Goal: Task Accomplishment & Management: Manage account settings

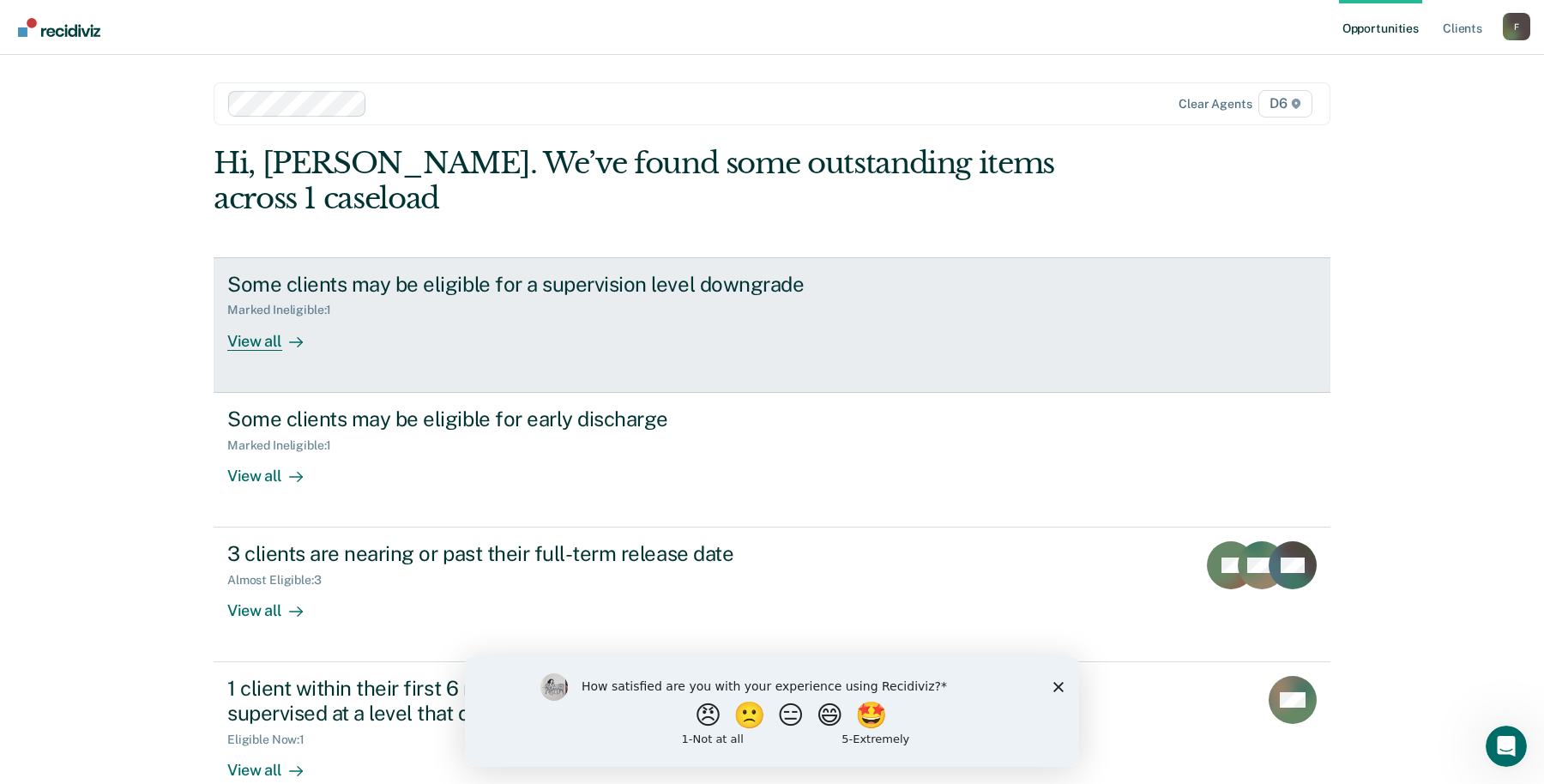
click at [236, 337] on div "View all" at bounding box center [275, 334] width 96 height 34
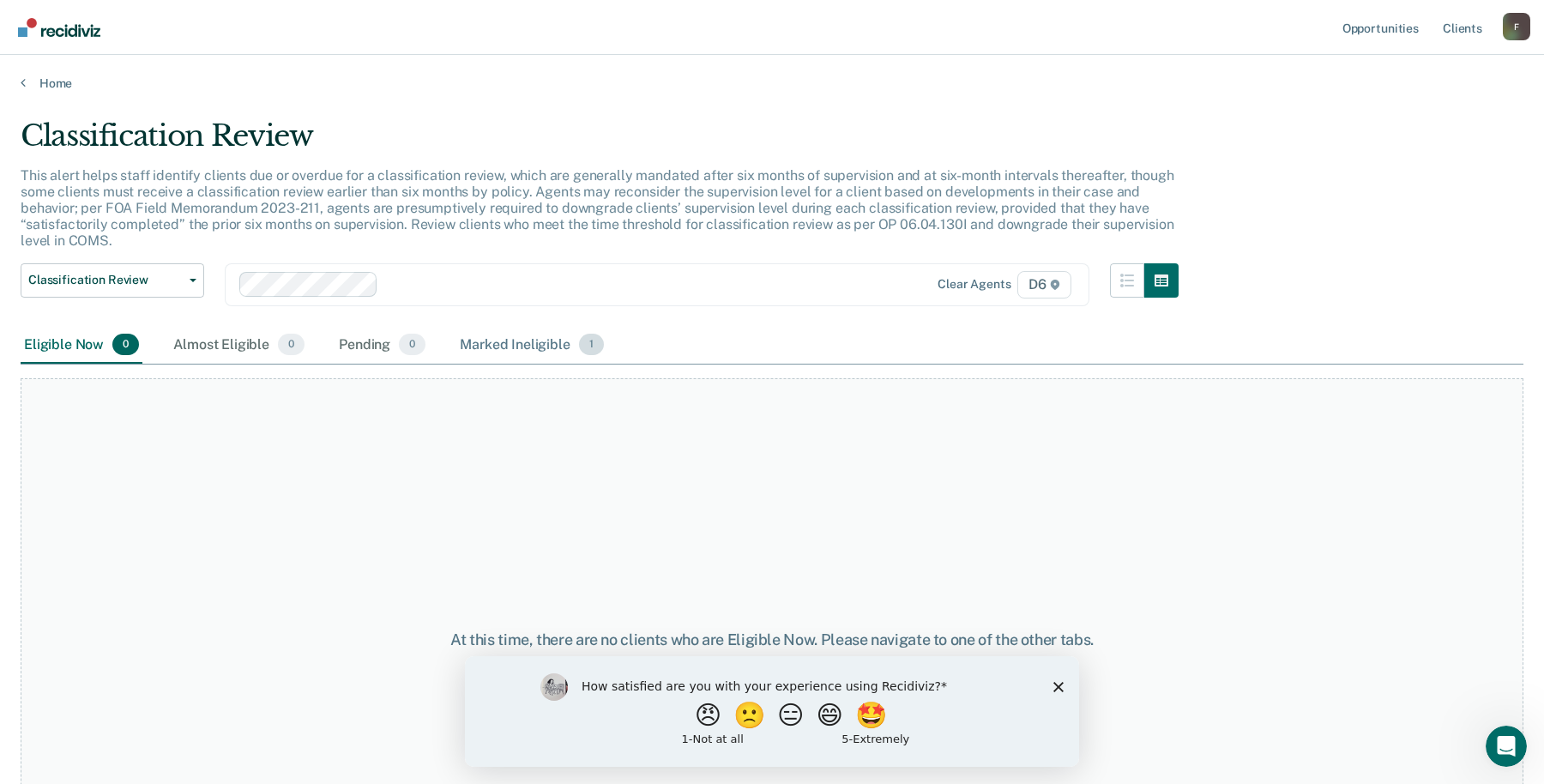
click at [518, 345] on div "Marked Ineligible 1" at bounding box center [532, 345] width 151 height 38
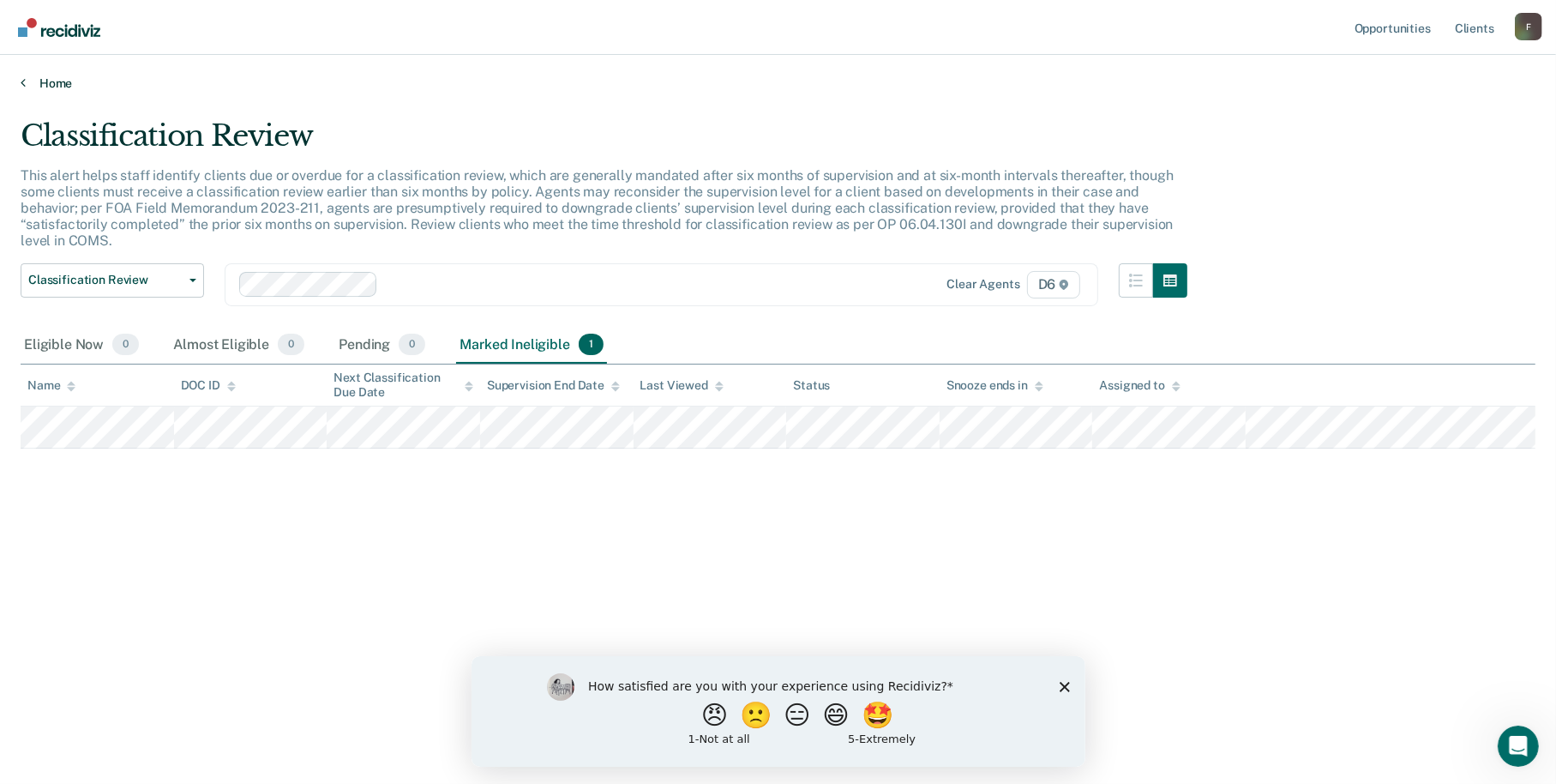
click at [40, 88] on link "Home" at bounding box center [778, 83] width 1516 height 15
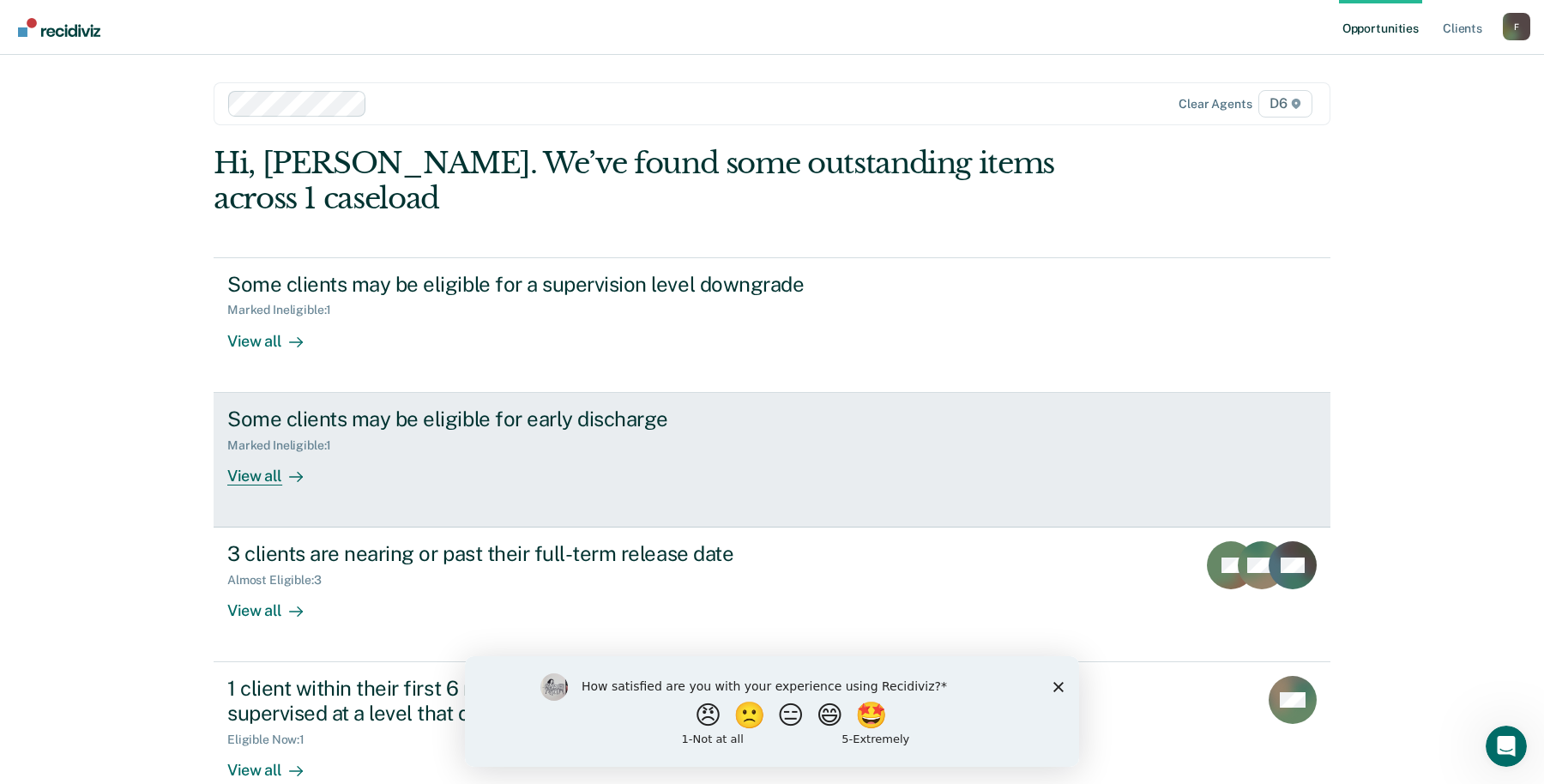
click at [268, 476] on div "View all" at bounding box center [275, 469] width 96 height 34
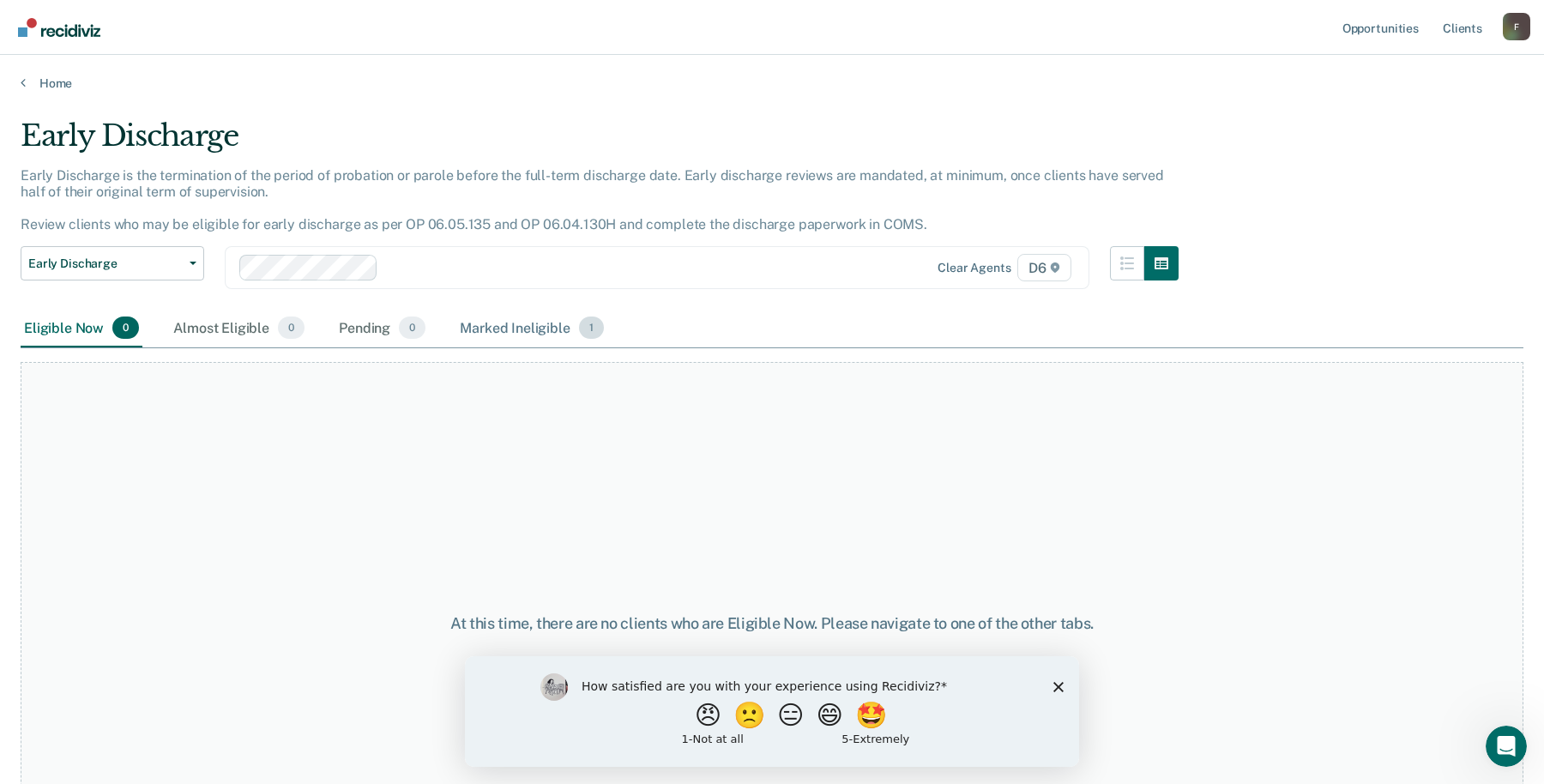
click at [531, 326] on div "Marked Ineligible 1" at bounding box center [532, 328] width 151 height 38
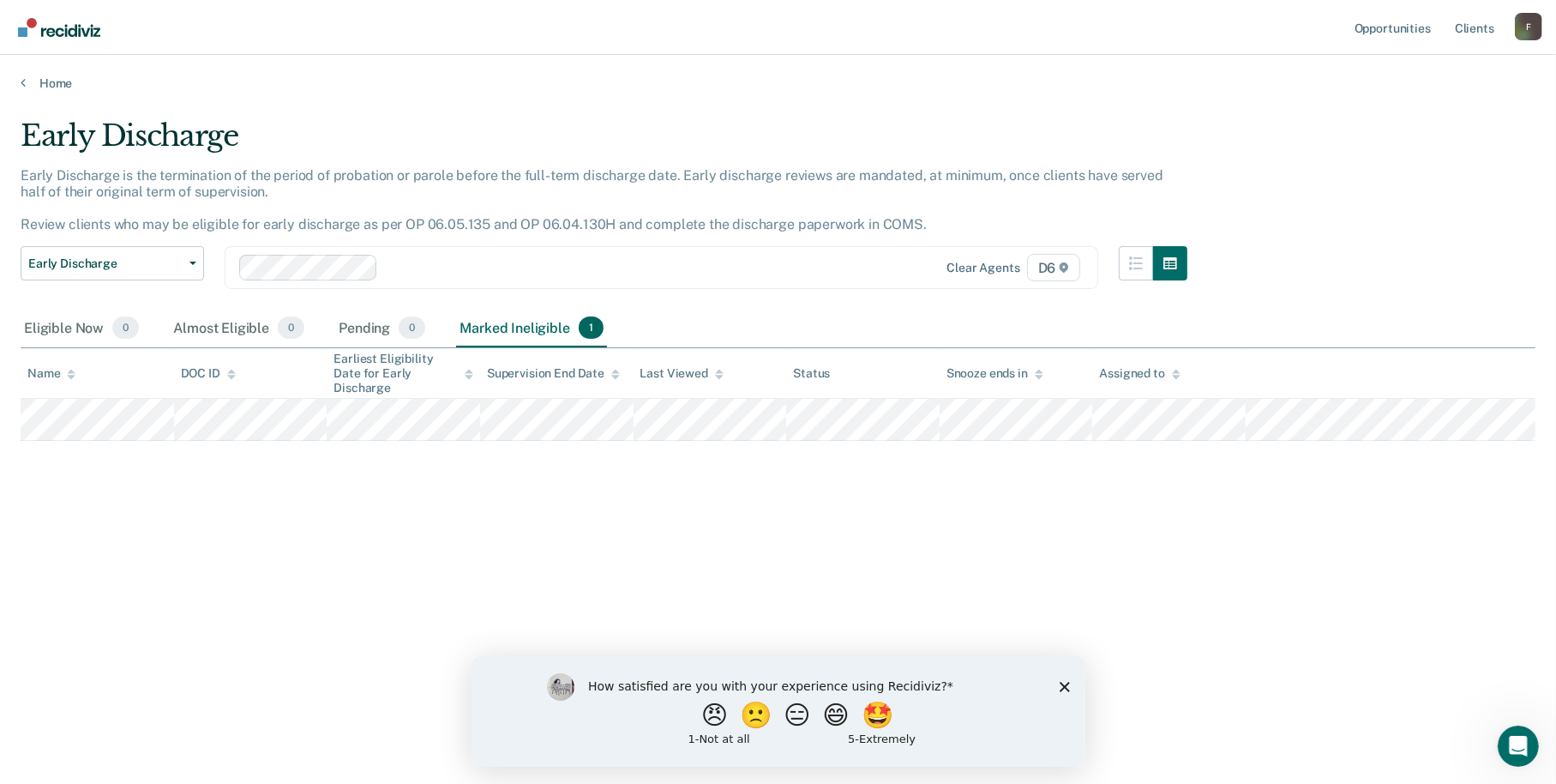
click at [52, 72] on div "Home" at bounding box center [778, 72] width 1556 height 36
click at [52, 89] on link "Home" at bounding box center [778, 83] width 1516 height 15
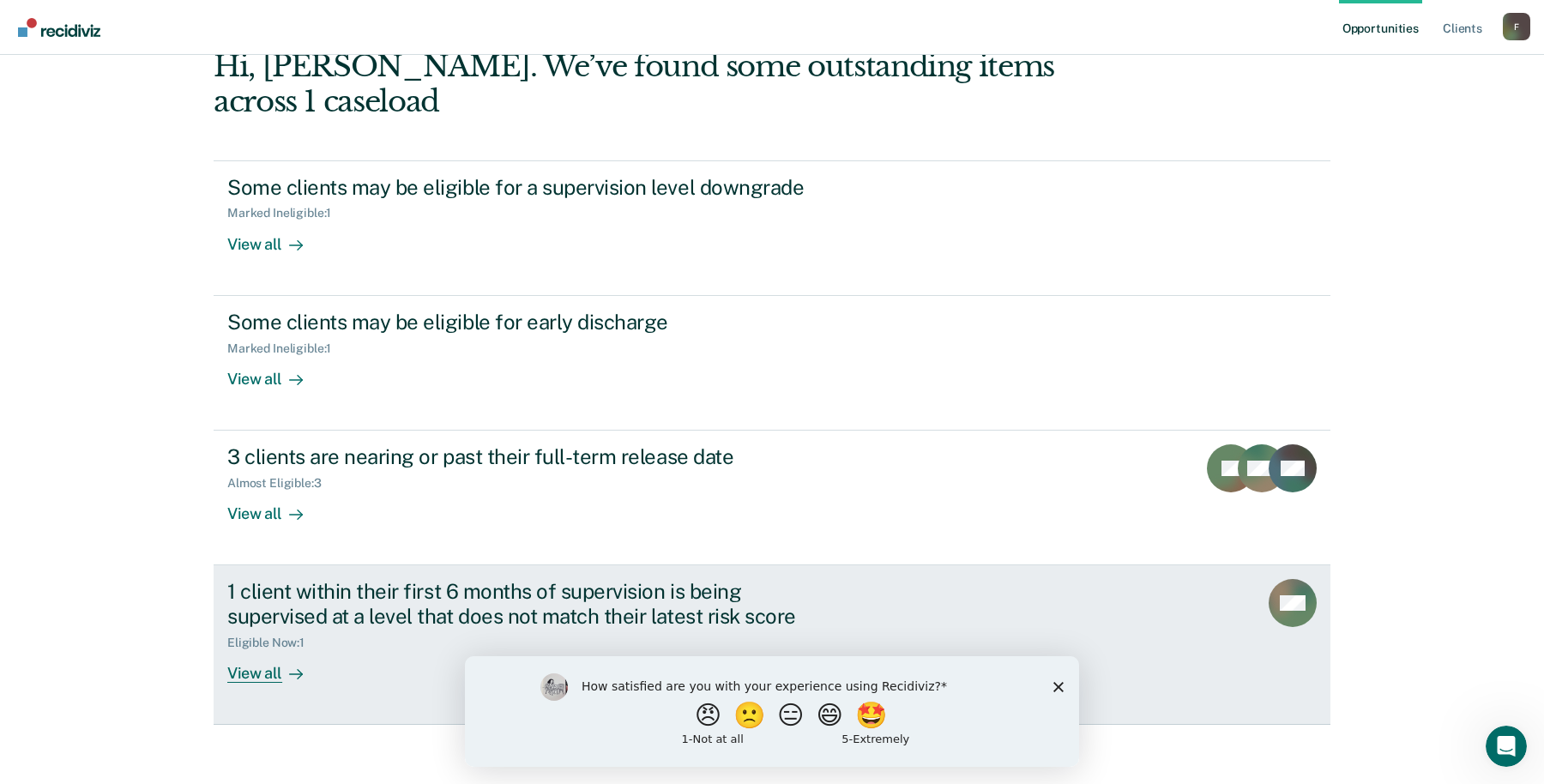
scroll to position [105, 0]
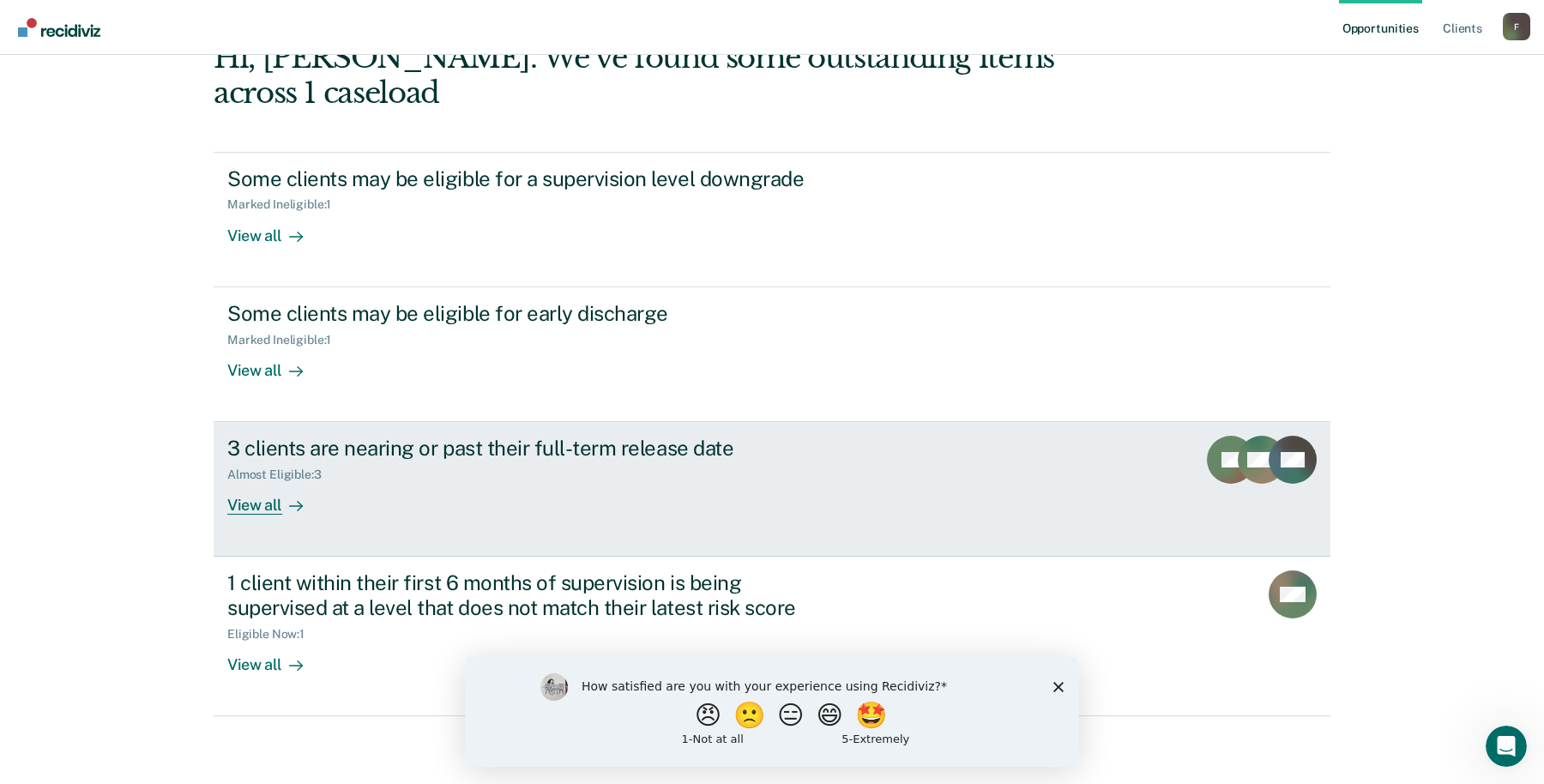
click at [263, 503] on div "View all" at bounding box center [275, 499] width 96 height 34
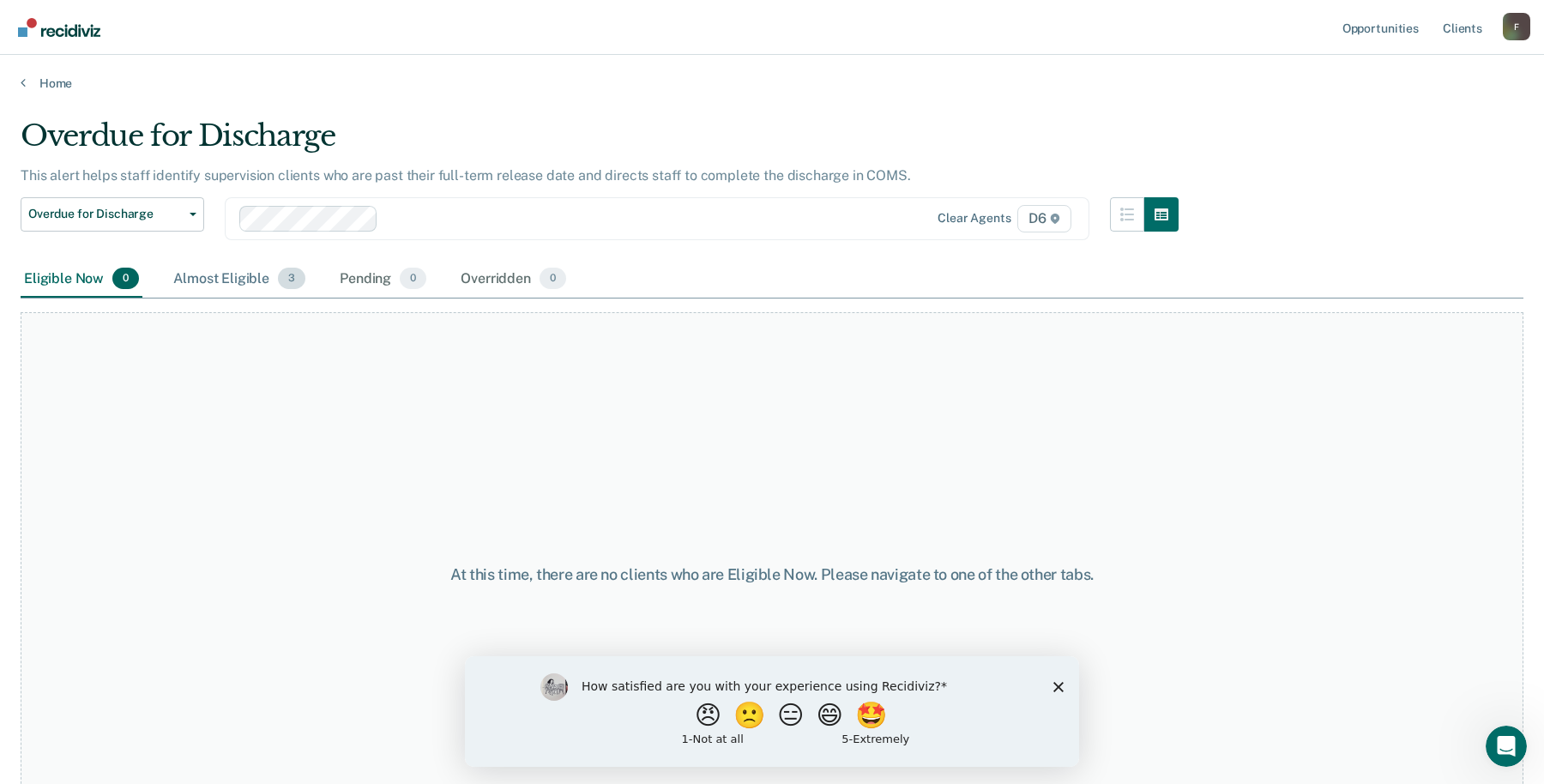
click at [187, 275] on div "Almost Eligible 3" at bounding box center [239, 280] width 139 height 38
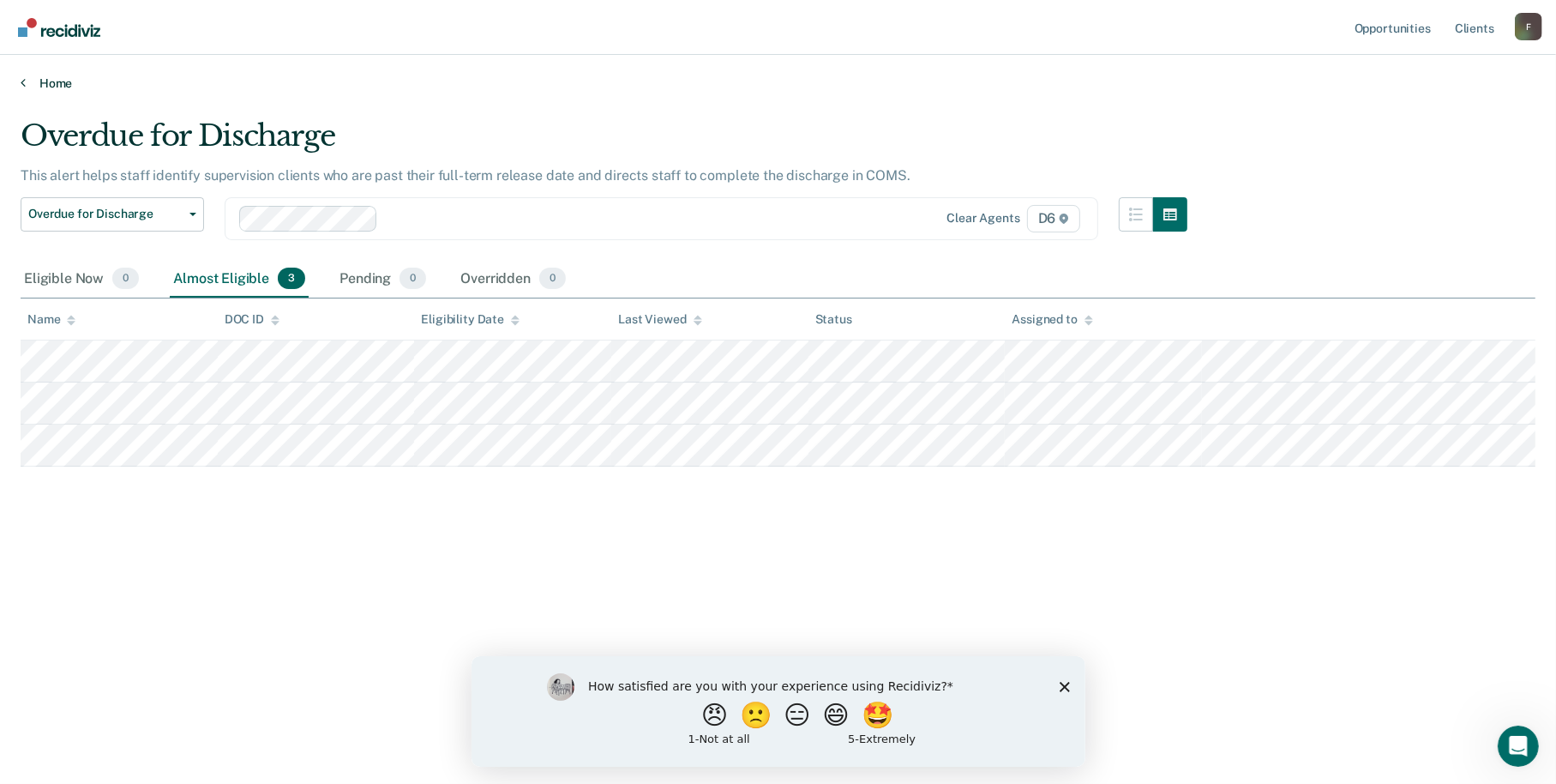
click at [37, 76] on link "Home" at bounding box center [778, 83] width 1516 height 15
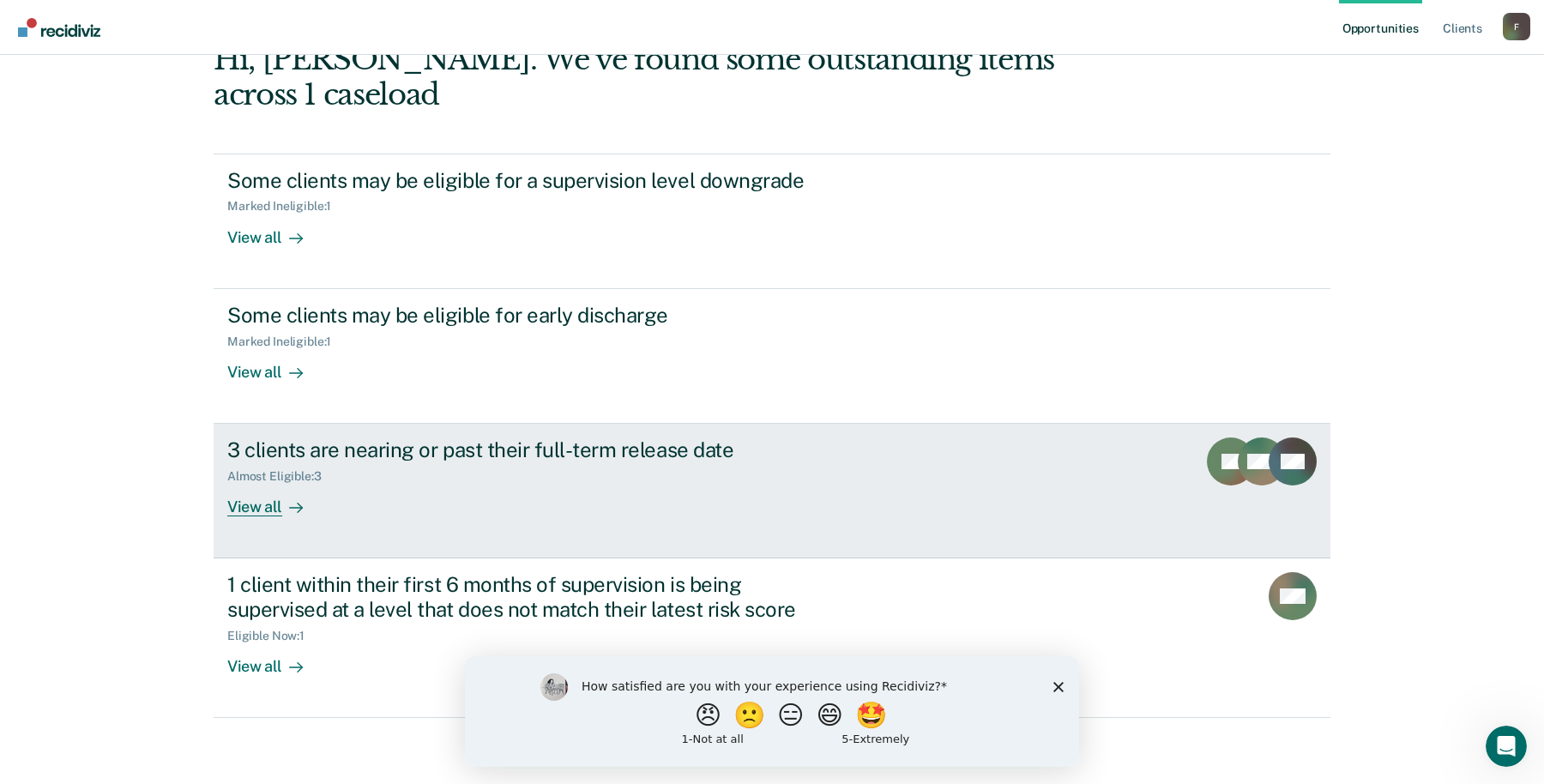
scroll to position [105, 0]
click at [236, 496] on div "View all" at bounding box center [275, 499] width 96 height 34
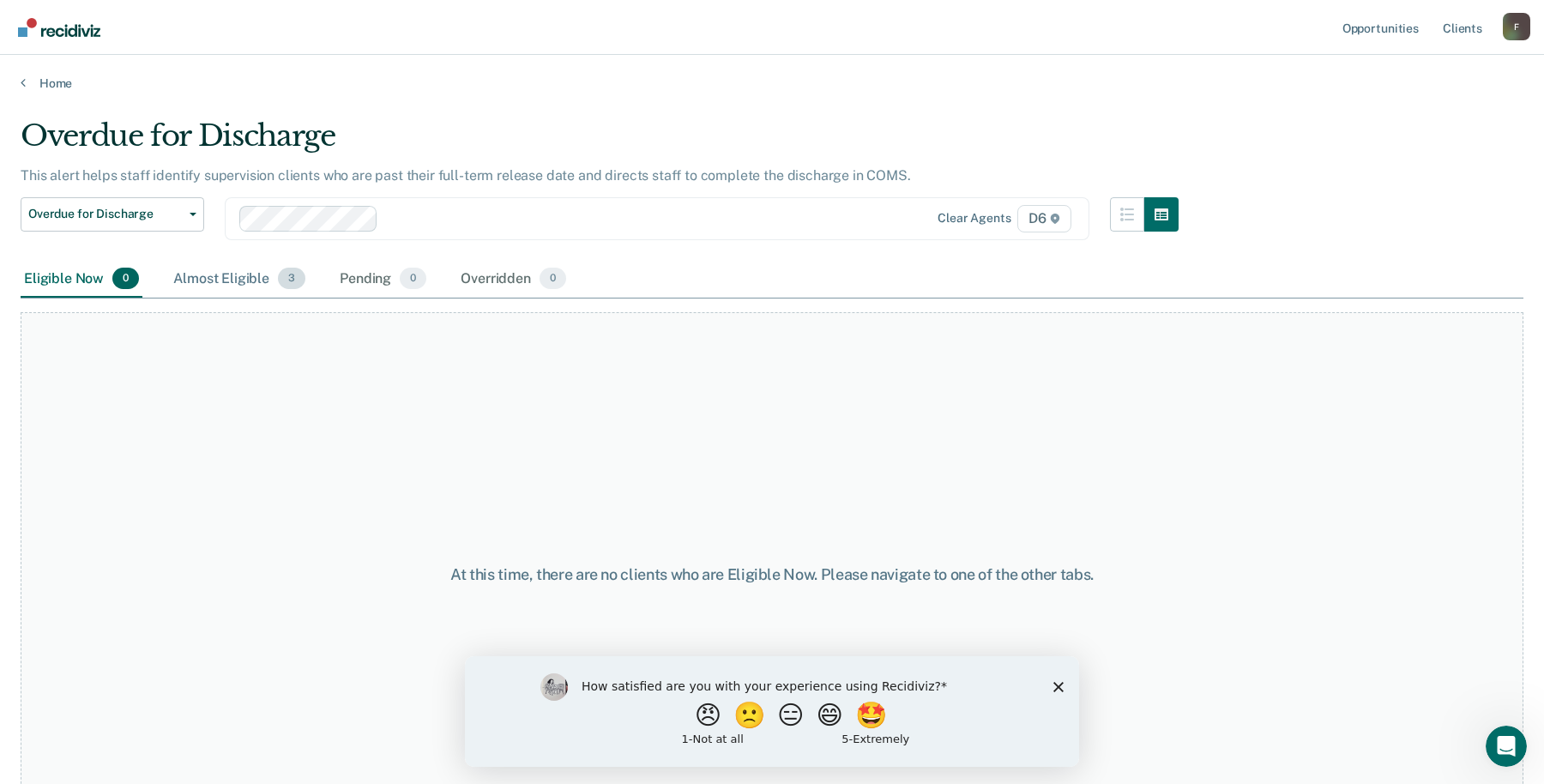
click at [233, 275] on div "Almost Eligible 3" at bounding box center [239, 280] width 139 height 38
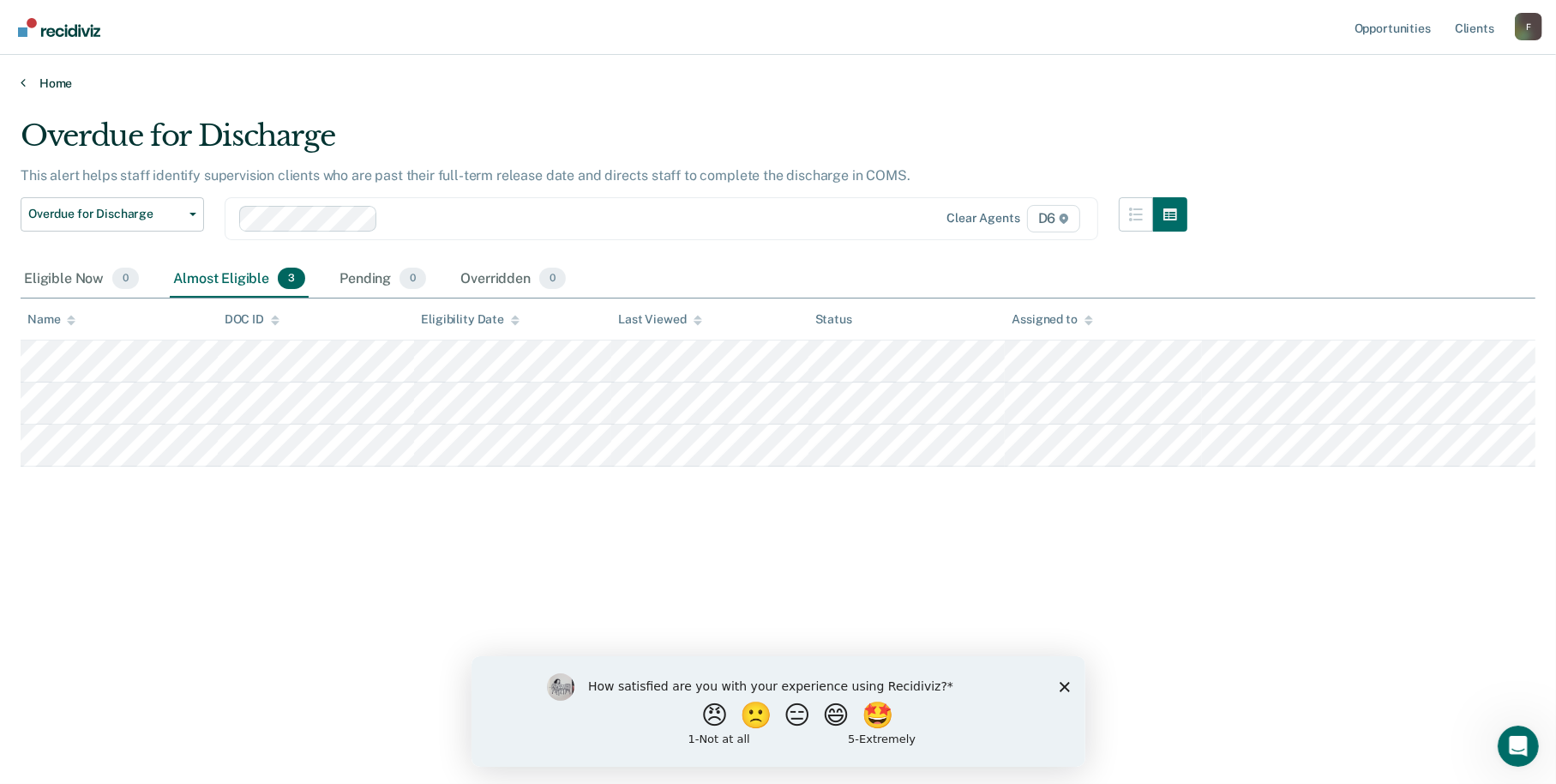
click at [56, 86] on link "Home" at bounding box center [778, 83] width 1516 height 15
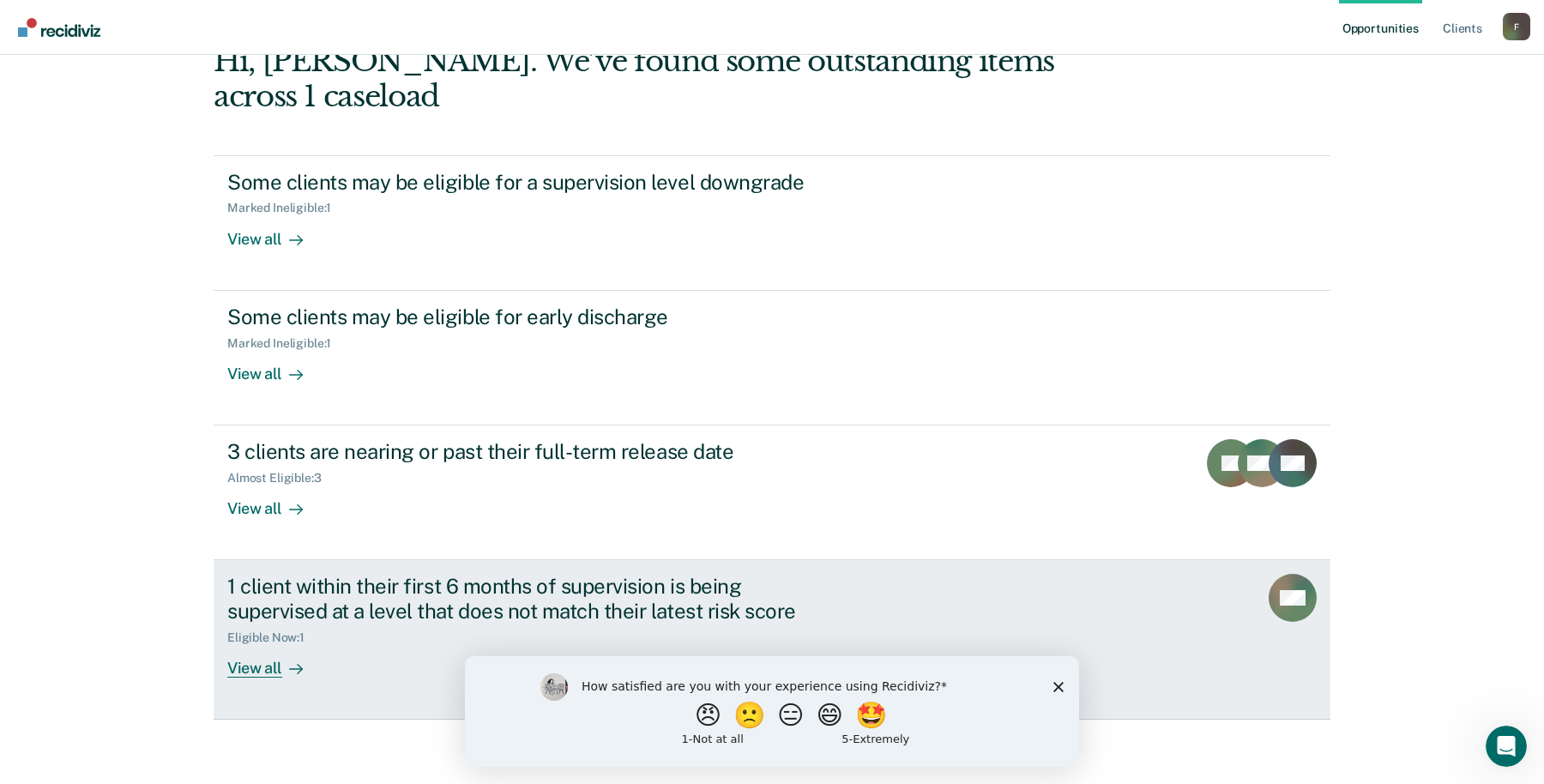
scroll to position [105, 0]
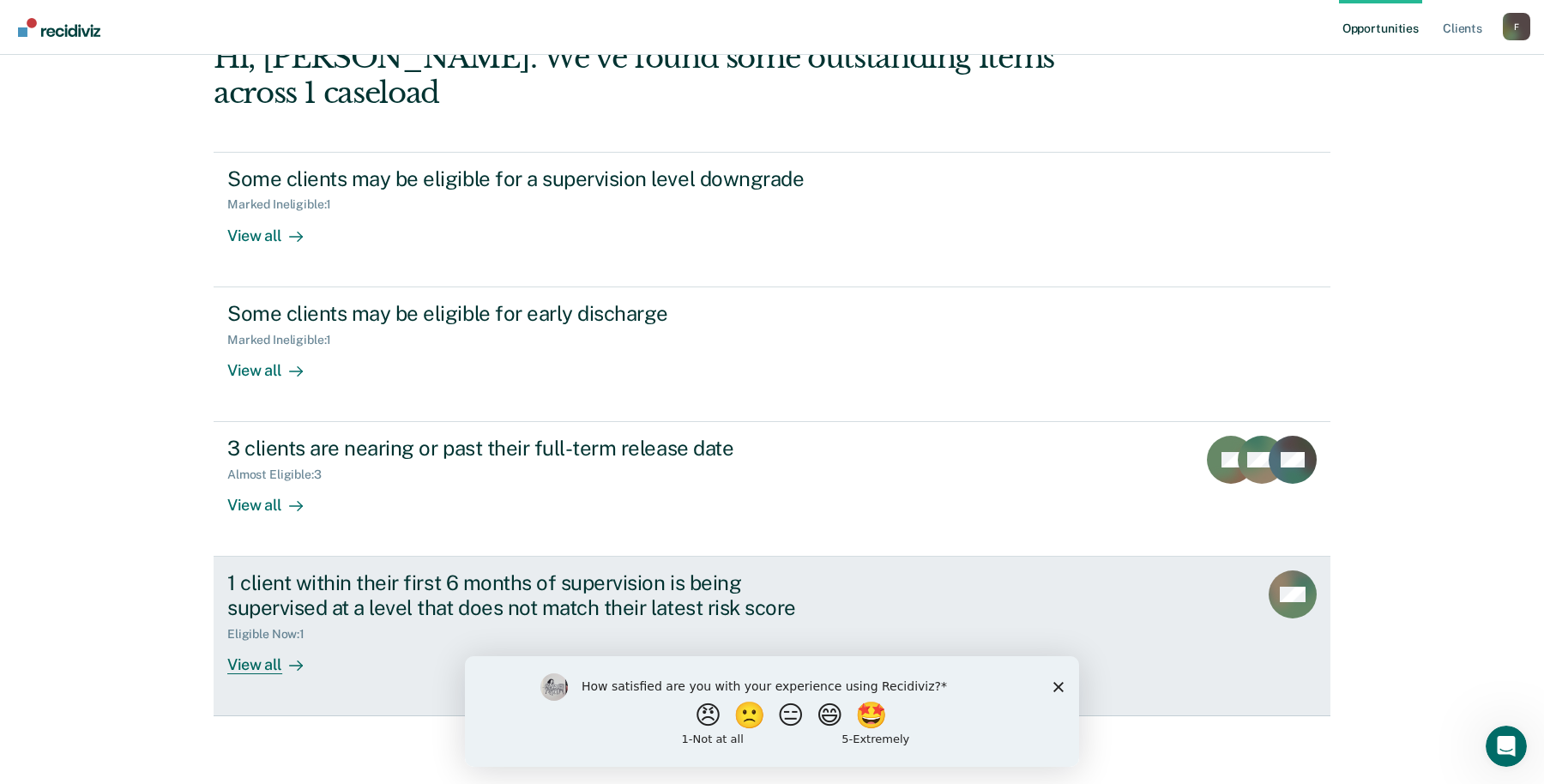
click at [231, 664] on div "View all" at bounding box center [275, 658] width 96 height 34
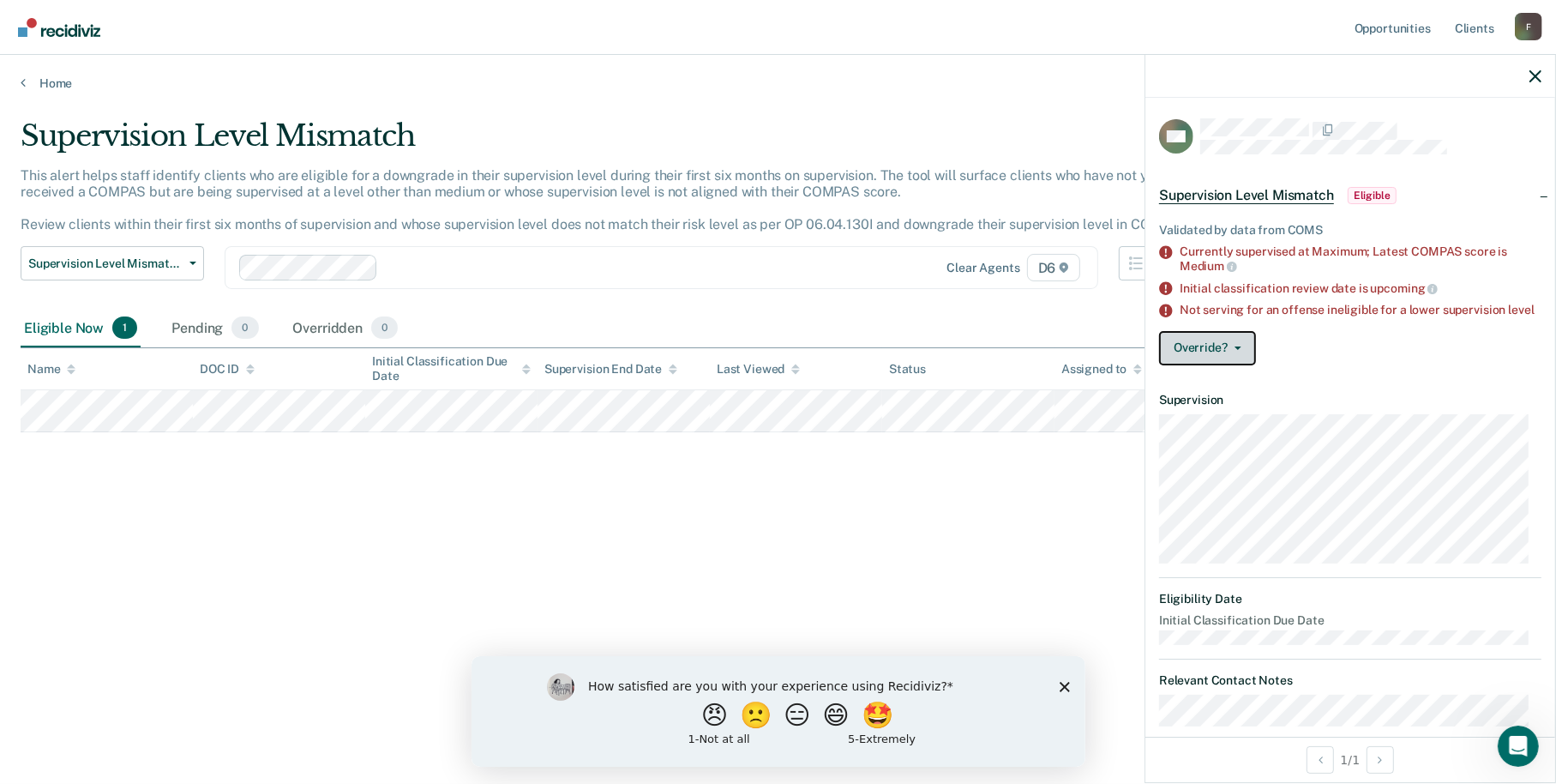
click at [1221, 361] on button "Override?" at bounding box center [1208, 348] width 97 height 34
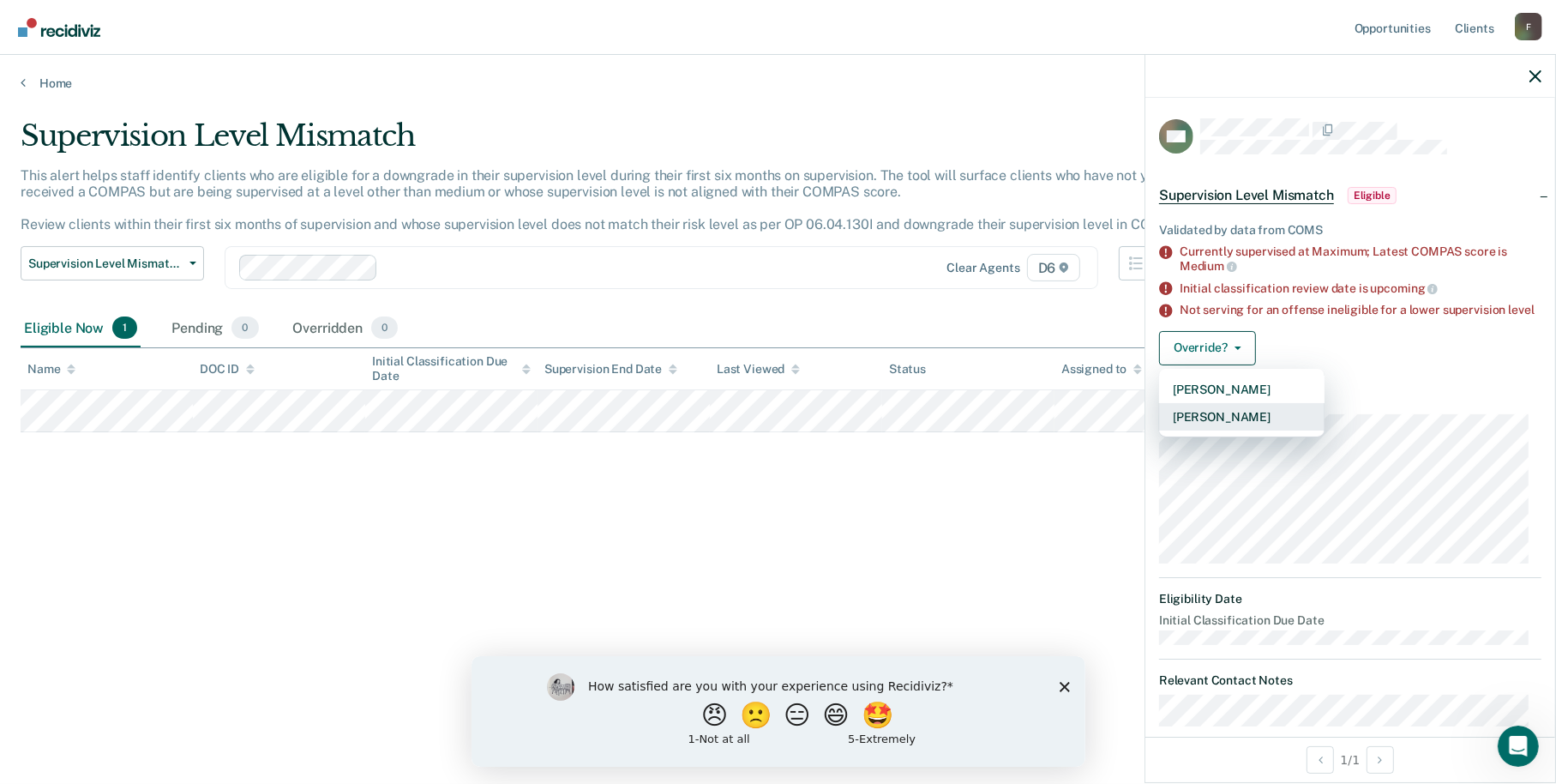
click at [1226, 428] on button "Mark Overridden" at bounding box center [1243, 416] width 166 height 27
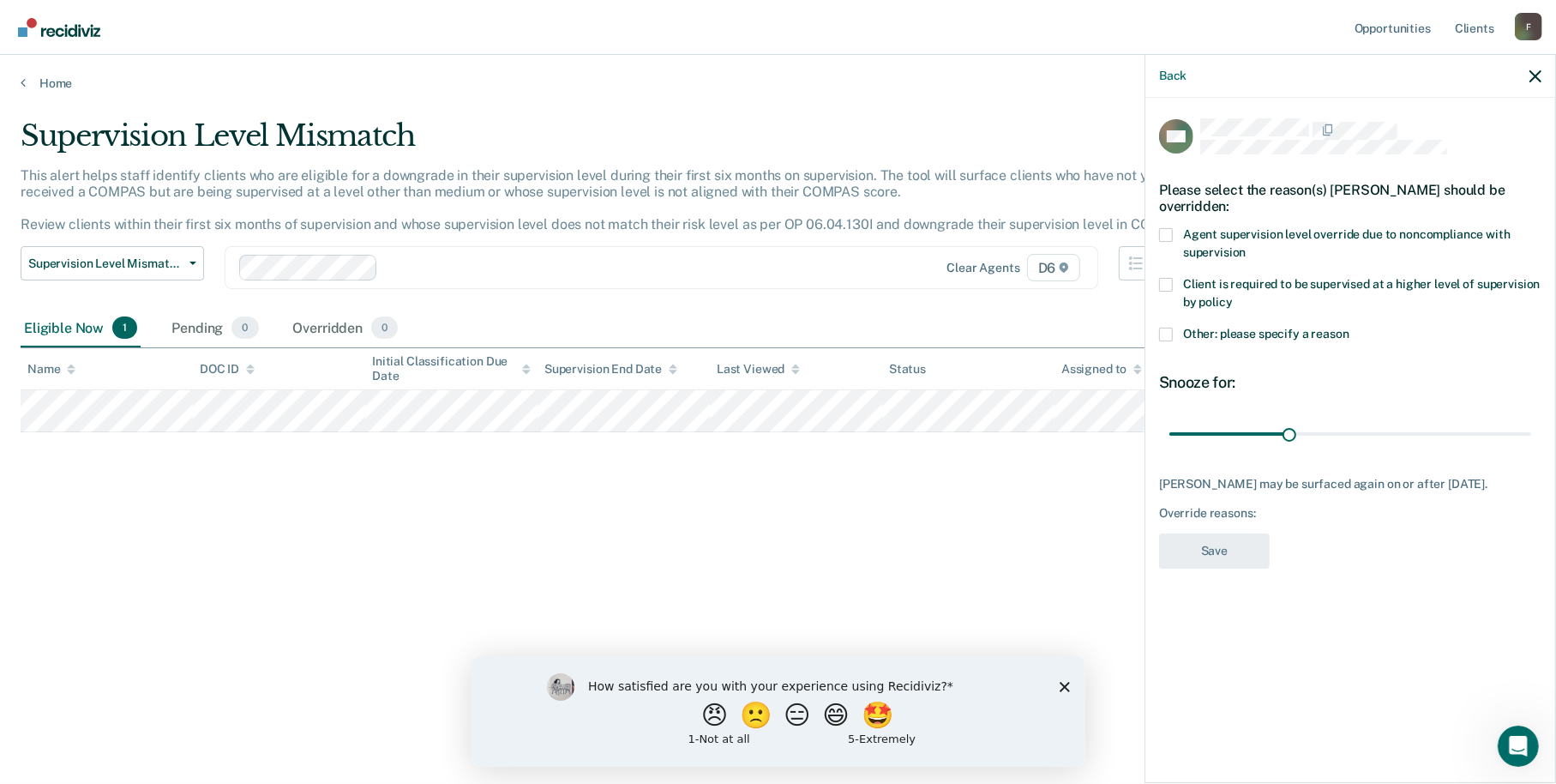
click at [1162, 328] on span at bounding box center [1166, 334] width 14 height 14
click at [1350, 328] on input "Other: please specify a reason" at bounding box center [1350, 328] width 0 height 0
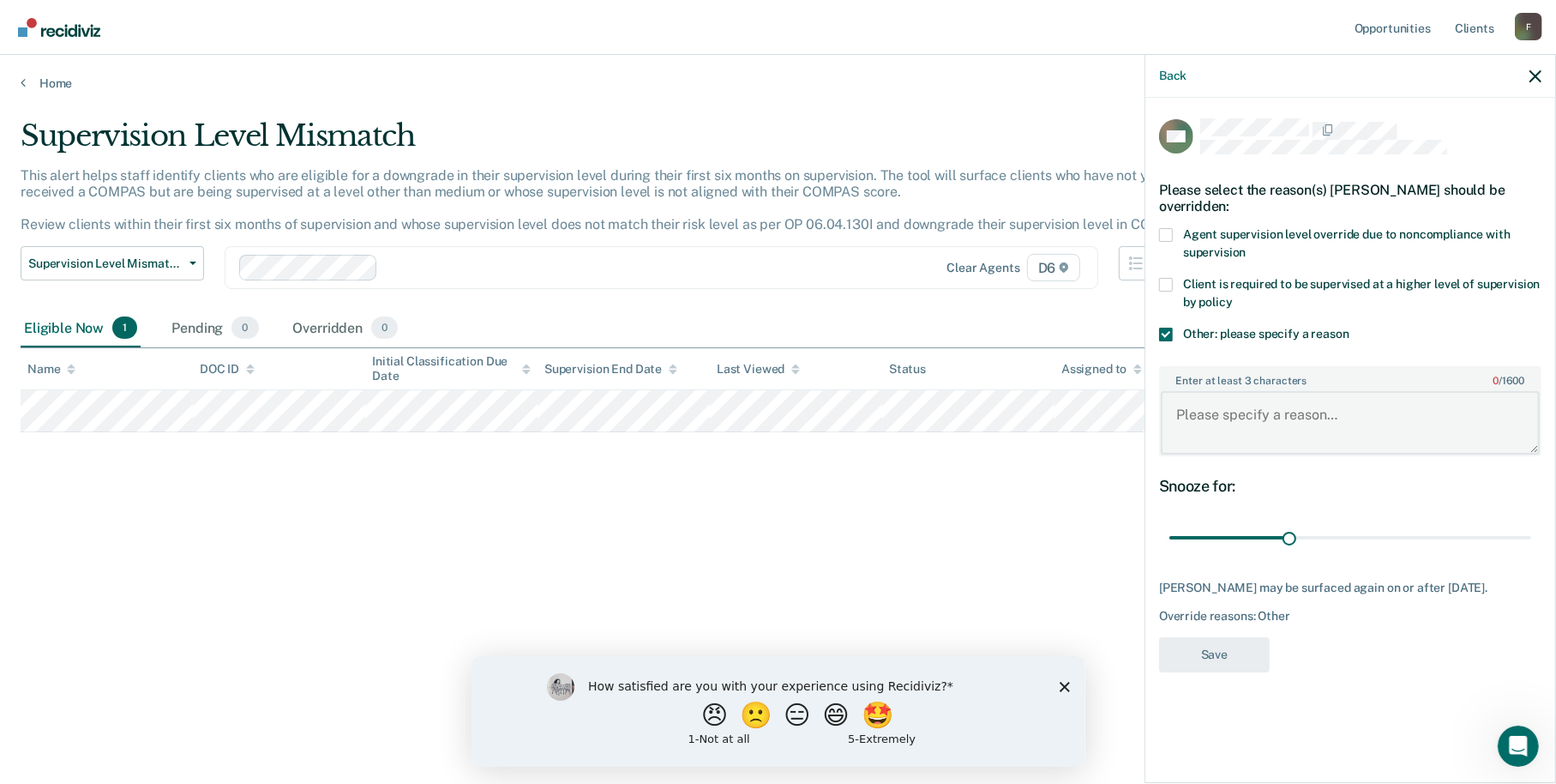
click at [1192, 412] on textarea "Enter at least 3 characters 0 / 1600" at bounding box center [1350, 422] width 379 height 63
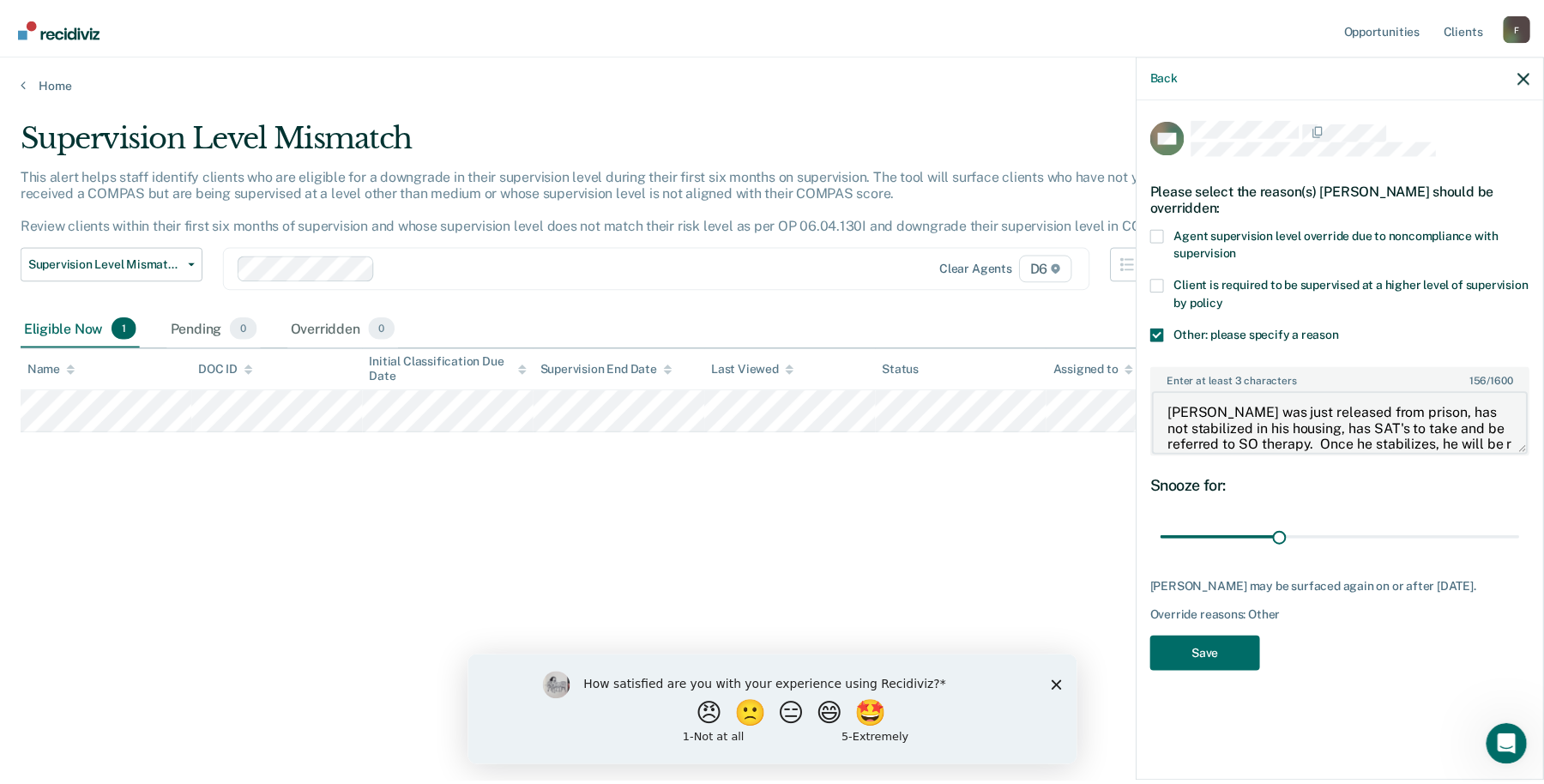
scroll to position [19, 0]
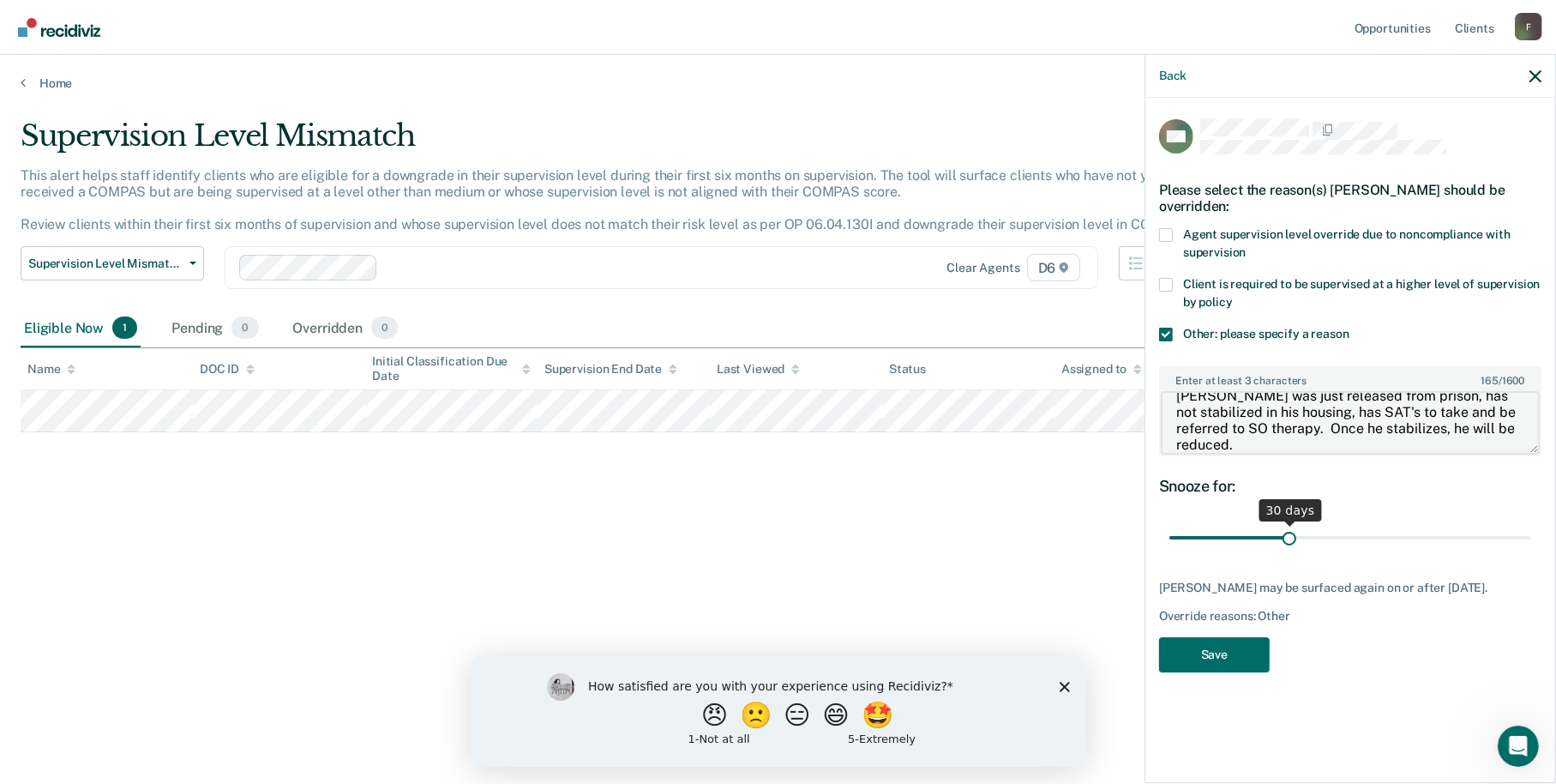
type textarea "Parolee was just released from prison, has not stabilized in his housing, has S…"
drag, startPoint x: 1288, startPoint y: 538, endPoint x: 1347, endPoint y: 538, distance: 59.0
type input "45"
click at [1347, 538] on input "range" at bounding box center [1351, 538] width 361 height 30
click at [1205, 656] on button "Save" at bounding box center [1215, 654] width 111 height 35
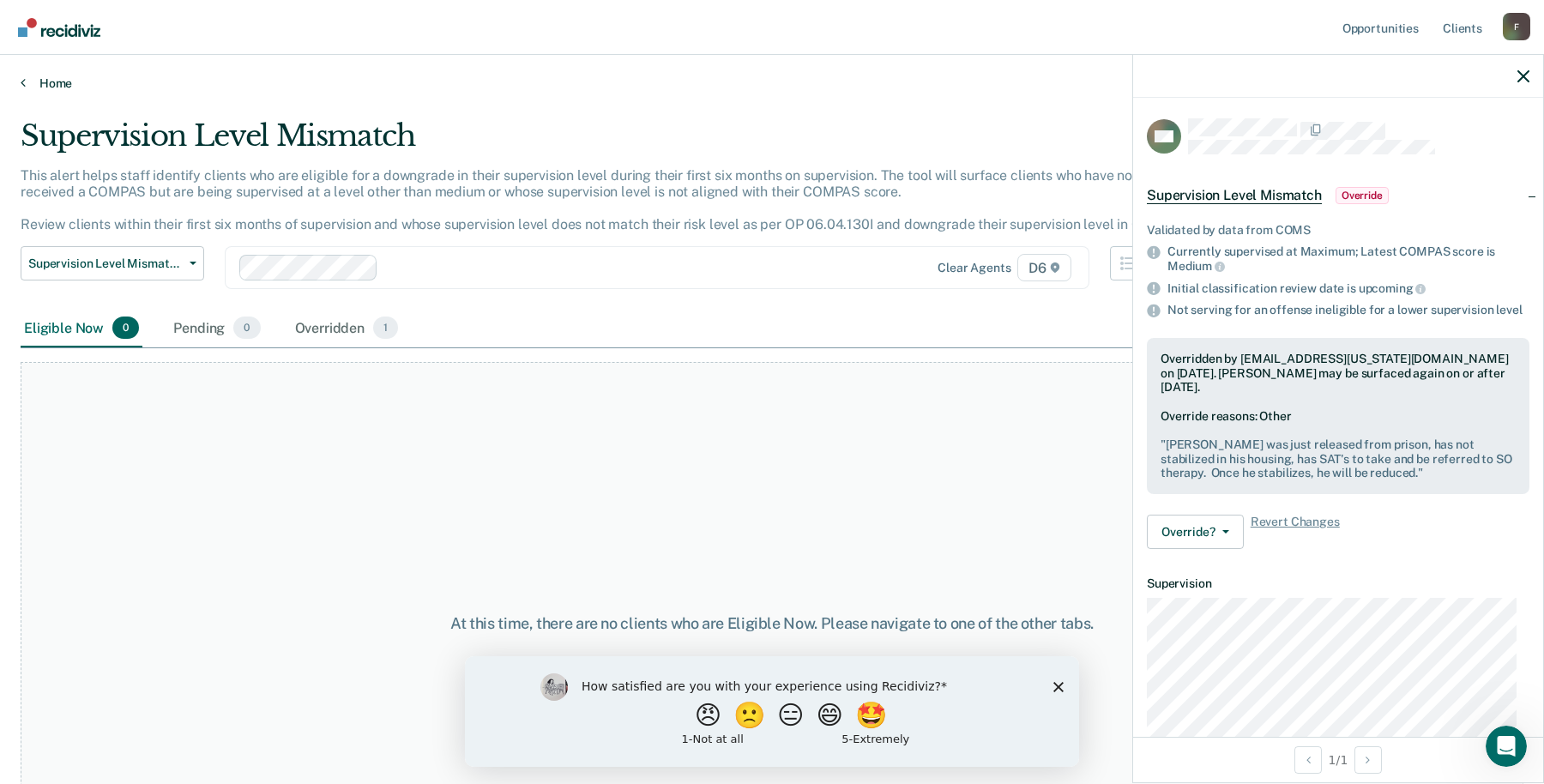
click at [63, 85] on link "Home" at bounding box center [772, 83] width 1503 height 15
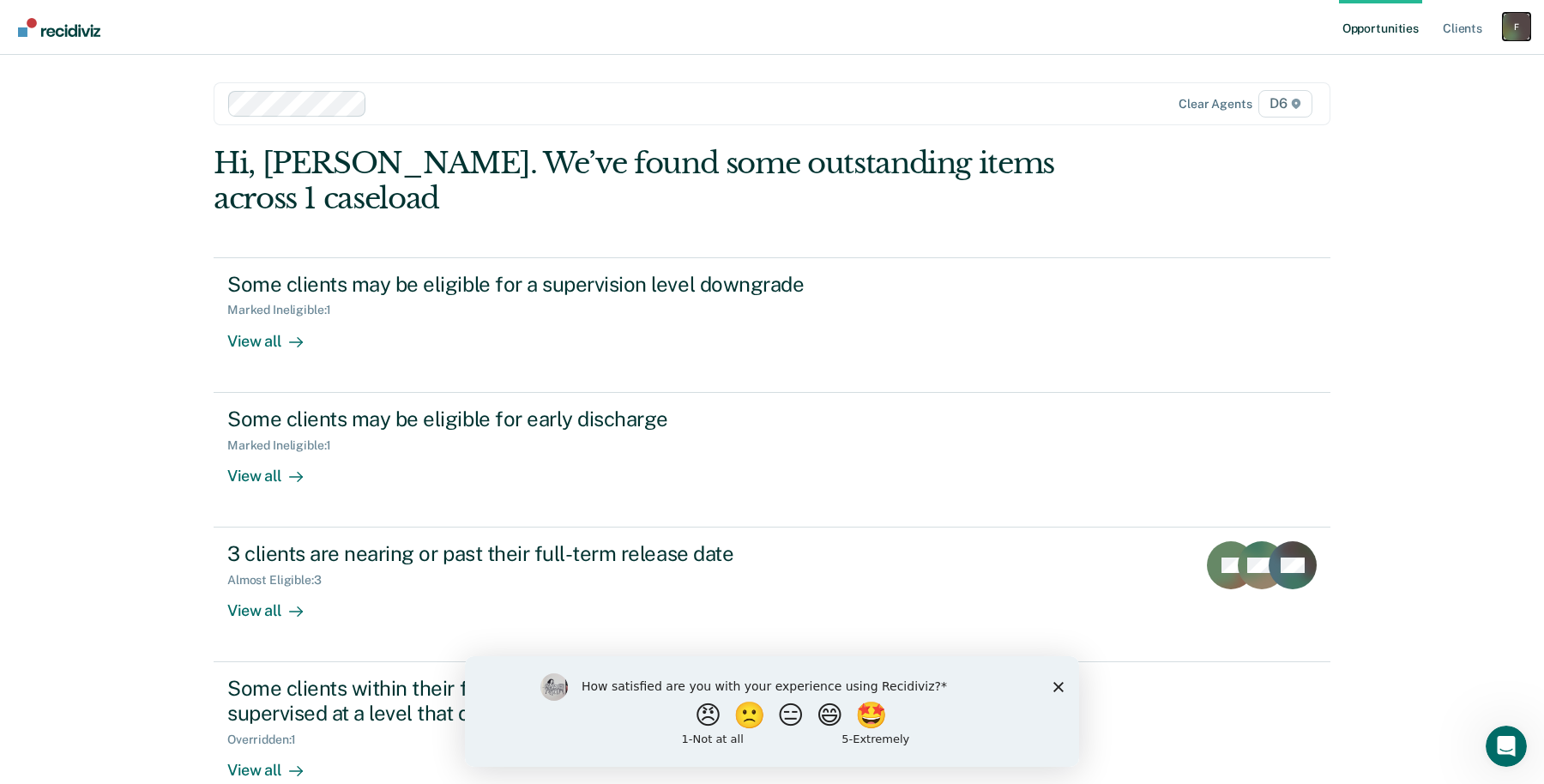
click at [1525, 24] on div "F" at bounding box center [1516, 26] width 27 height 27
click at [1416, 117] on link "Log Out" at bounding box center [1447, 112] width 138 height 14
